Goal: Task Accomplishment & Management: Use online tool/utility

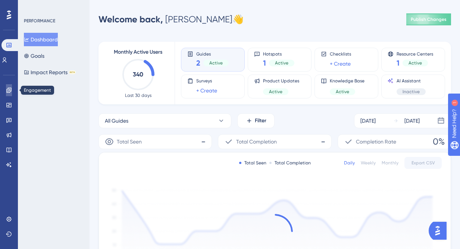
click at [6, 93] on link at bounding box center [9, 90] width 6 height 12
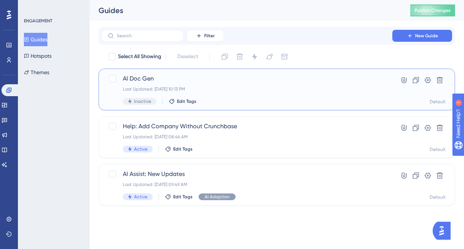
click at [171, 77] on span "AI Doc Gen" at bounding box center [247, 78] width 248 height 9
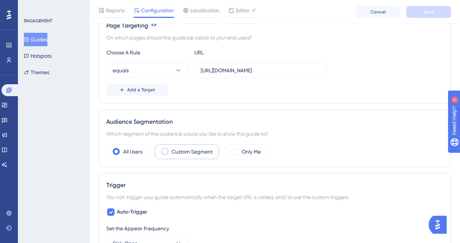
scroll to position [121, 0]
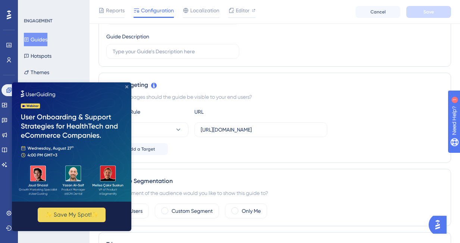
click at [128, 86] on icon "Close Preview" at bounding box center [126, 87] width 3 height 3
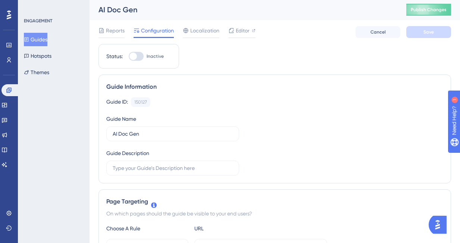
scroll to position [0, 0]
click at [137, 55] on div at bounding box center [136, 57] width 15 height 9
click at [129, 57] on input "Inactive" at bounding box center [128, 57] width 0 height 0
checkbox input "true"
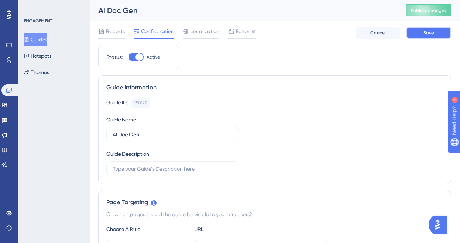
click at [421, 36] on button "Save" at bounding box center [429, 33] width 45 height 12
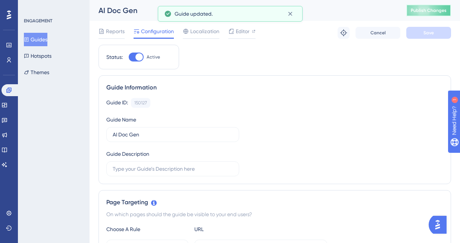
click at [427, 9] on span "Publish Changes" at bounding box center [429, 10] width 36 height 6
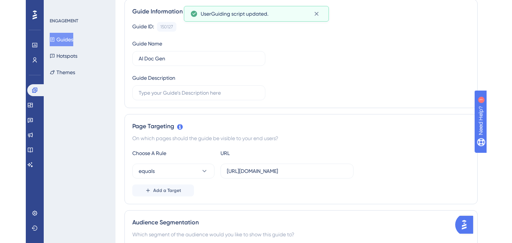
scroll to position [121, 0]
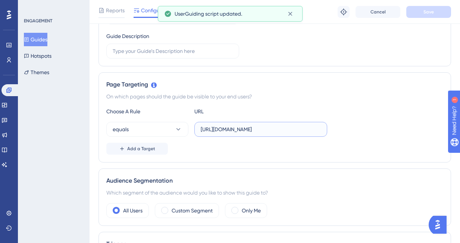
click at [229, 129] on input "https://sutrox-dev.riviapps.com/sxmain/JobDetail?JobId=16512&Tab=Documents#Docu…" at bounding box center [261, 129] width 120 height 8
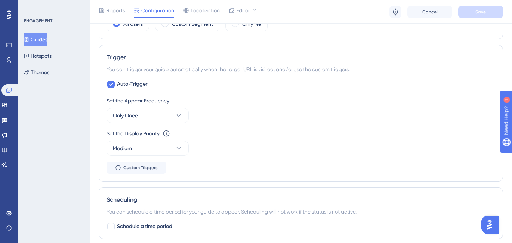
scroll to position [102, 0]
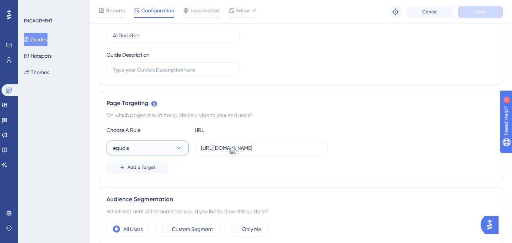
click at [145, 150] on button "equals" at bounding box center [147, 148] width 82 height 15
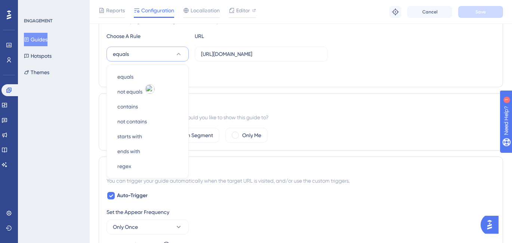
click at [273, 71] on div "Add a Target" at bounding box center [300, 74] width 388 height 12
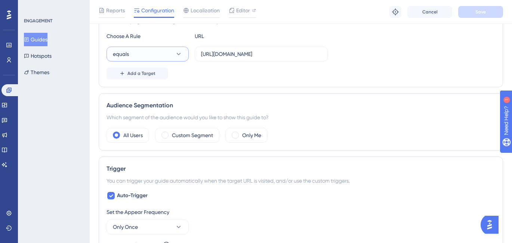
click at [158, 55] on button "equals" at bounding box center [147, 54] width 82 height 15
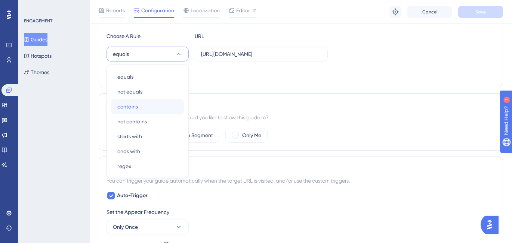
click at [142, 110] on div "contains contains" at bounding box center [147, 106] width 60 height 15
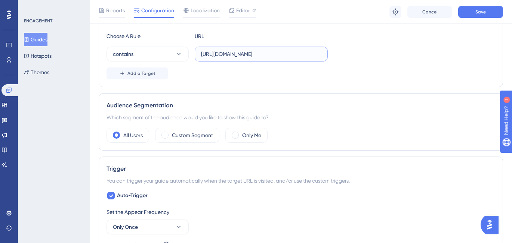
click at [252, 56] on input "https://sutrox-dev.riviapps.com/sxmain/JobDetail?JobId=16512&Tab=Documents#Docu…" at bounding box center [261, 54] width 120 height 8
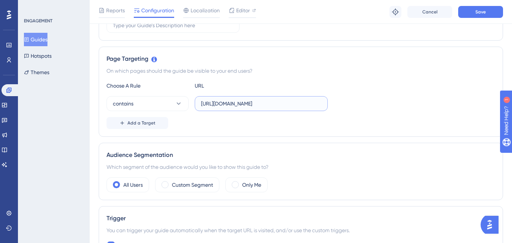
scroll to position [148, 0]
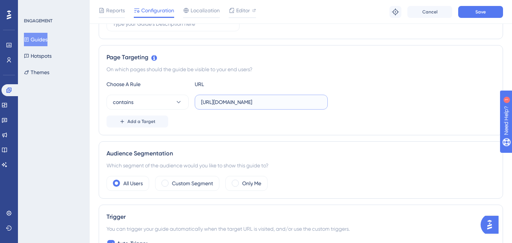
drag, startPoint x: 235, startPoint y: 103, endPoint x: 241, endPoint y: 103, distance: 6.3
click at [241, 103] on input "https://sutrox-dev.riviapps.com/sxmain/JobDetail?JobId=16512&Tab=Documents#Docu…" at bounding box center [261, 102] width 120 height 8
click at [236, 104] on input "https://sutrox-dev.riviapps.com/sxmain/JobDetail?JobId=16512&Tab=Documents#Docu…" at bounding box center [261, 102] width 120 height 8
drag, startPoint x: 220, startPoint y: 103, endPoint x: 276, endPoint y: 102, distance: 56.8
click at [276, 102] on input "https://sutrox-dev.riviapps.com/sxmain/JobDetail?JobId=16512&Tab=Documents#Docu…" at bounding box center [261, 102] width 120 height 8
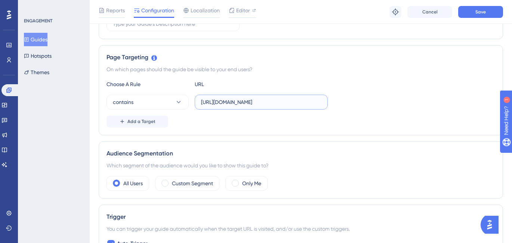
paste input "https://sutrox.riviapps.com/"
click at [279, 103] on input "https://https://sutrox.riviapps.com/sxmain/JobDetail?JobId=16512&Tab=Documents#…" at bounding box center [261, 102] width 120 height 8
drag, startPoint x: 271, startPoint y: 103, endPoint x: 251, endPoint y: 103, distance: 20.2
click at [251, 103] on input "https://https://sutrox.riviapps.com/sxmain/JobDetail?JobId=16512&Tab=Documents#…" at bounding box center [261, 102] width 120 height 8
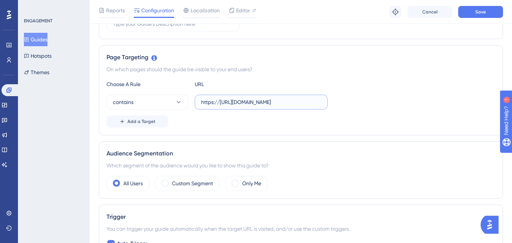
click at [251, 103] on input "https://https://sutrox.riviapps.com/sxmain/JobDetail?JobId=16512&Tab=Documents#…" at bounding box center [261, 102] width 120 height 8
drag, startPoint x: 270, startPoint y: 103, endPoint x: 285, endPoint y: 103, distance: 15.3
click at [285, 103] on input "https://https://sutrox.riviapps.com/sxmain/JobDetail?JobId=16512&Tab=Documents#…" at bounding box center [261, 102] width 120 height 8
drag, startPoint x: 283, startPoint y: 103, endPoint x: 187, endPoint y: 101, distance: 96.0
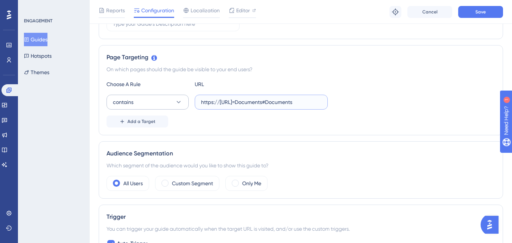
click at [187, 101] on div "contains https://https://sutrox.riviapps.comTab=Documents#Documents" at bounding box center [216, 102] width 221 height 15
type input "Tab=Documents#Documents"
click at [238, 86] on div "URL" at bounding box center [236, 84] width 82 height 9
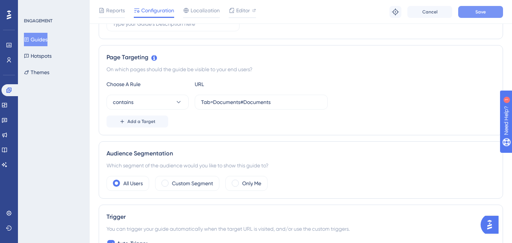
click at [473, 12] on span "Save" at bounding box center [480, 12] width 10 height 6
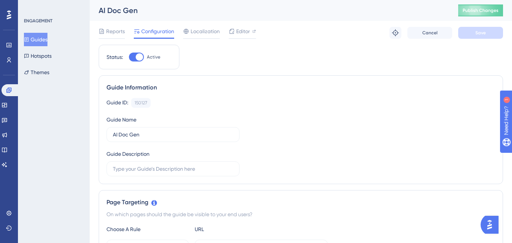
scroll to position [1, 0]
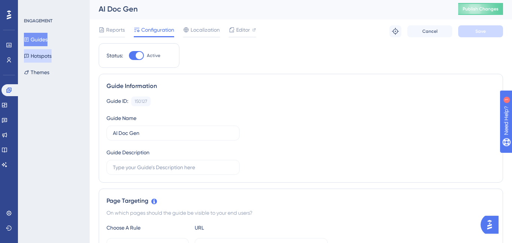
click at [50, 56] on button "Hotspots" at bounding box center [38, 55] width 28 height 13
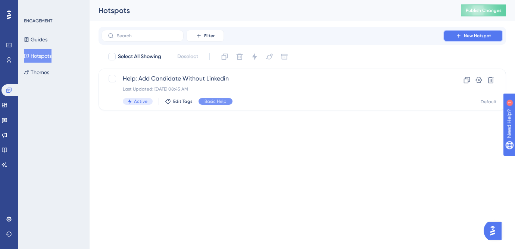
click at [473, 37] on span "New Hotspot" at bounding box center [477, 36] width 27 height 6
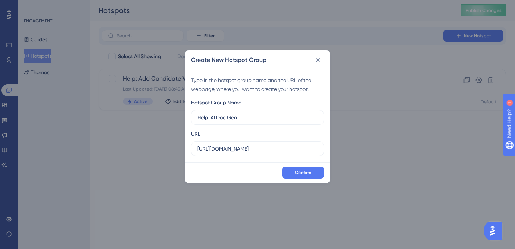
type input "Help: AI Doc Gen"
click at [238, 148] on input "https://sutrox-qa.riviapps.com" at bounding box center [258, 149] width 120 height 8
click at [312, 169] on button "Confirm" at bounding box center [303, 173] width 42 height 12
